Goal: Transaction & Acquisition: Download file/media

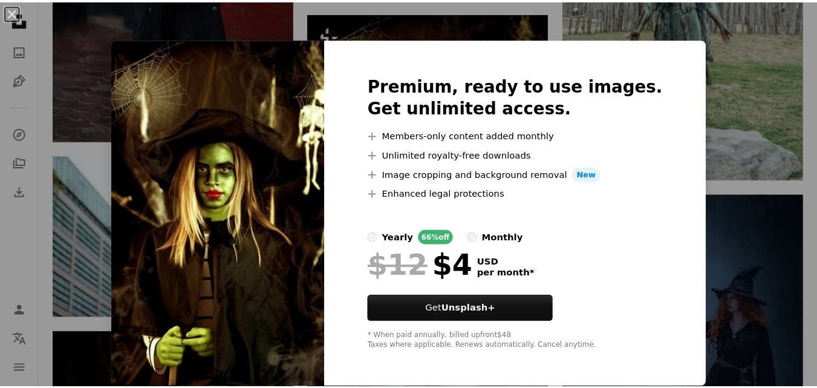
scroll to position [819, 0]
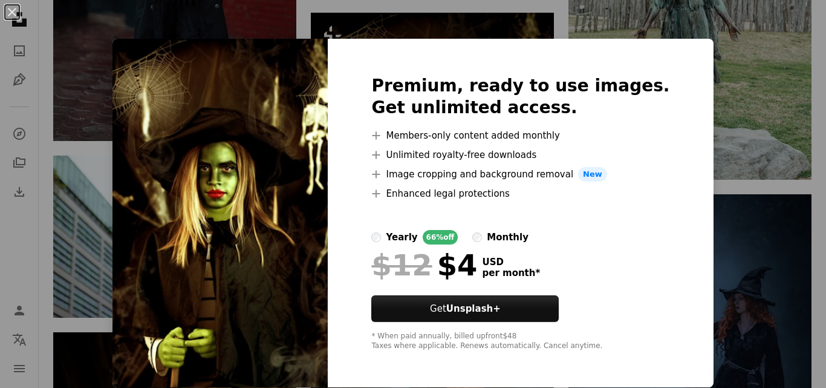
click at [425, 24] on div "An X shape Premium, ready to use images. Get unlimited access. A plus sign Memb…" at bounding box center [413, 194] width 826 height 388
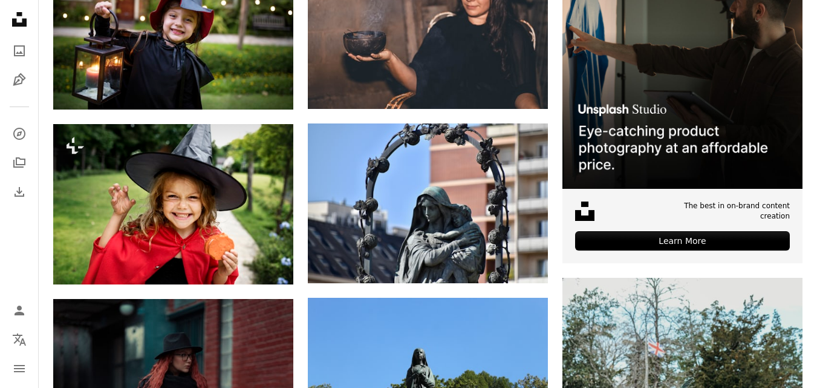
scroll to position [343, 0]
